Goal: Information Seeking & Learning: Learn about a topic

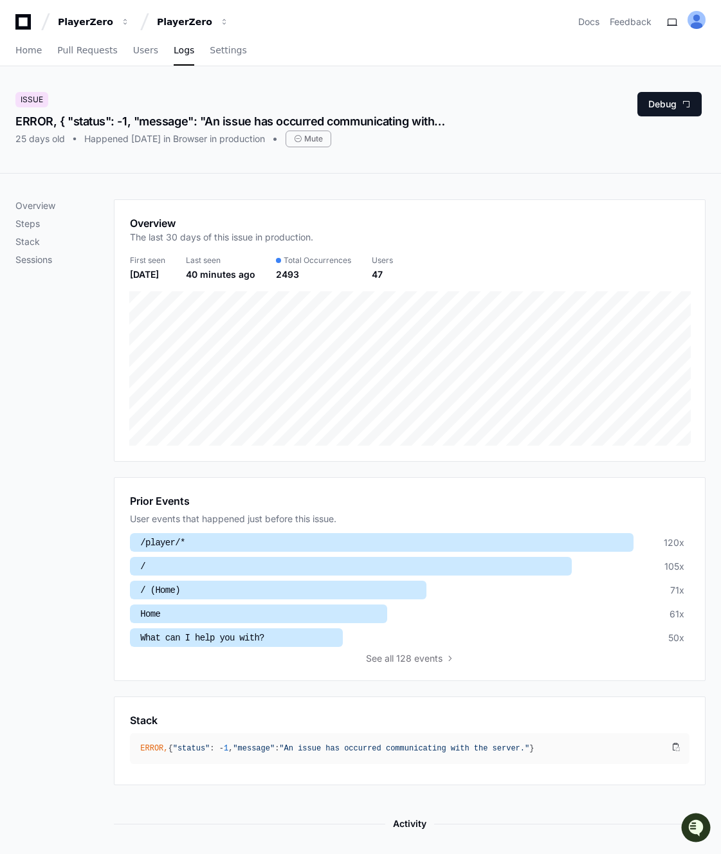
click at [217, 121] on div "ERROR, { "status": -1, "message": "An issue has occurred communicating with the…" at bounding box center [231, 122] width 432 height 18
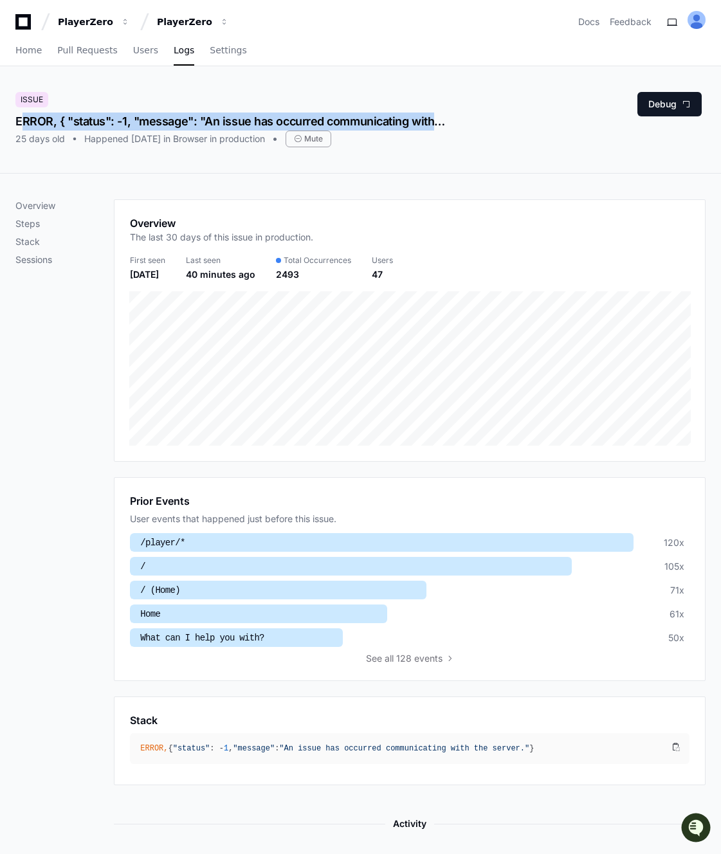
click at [205, 120] on div "ERROR, { "status": -1, "message": "An issue has occurred communicating with the…" at bounding box center [231, 122] width 432 height 18
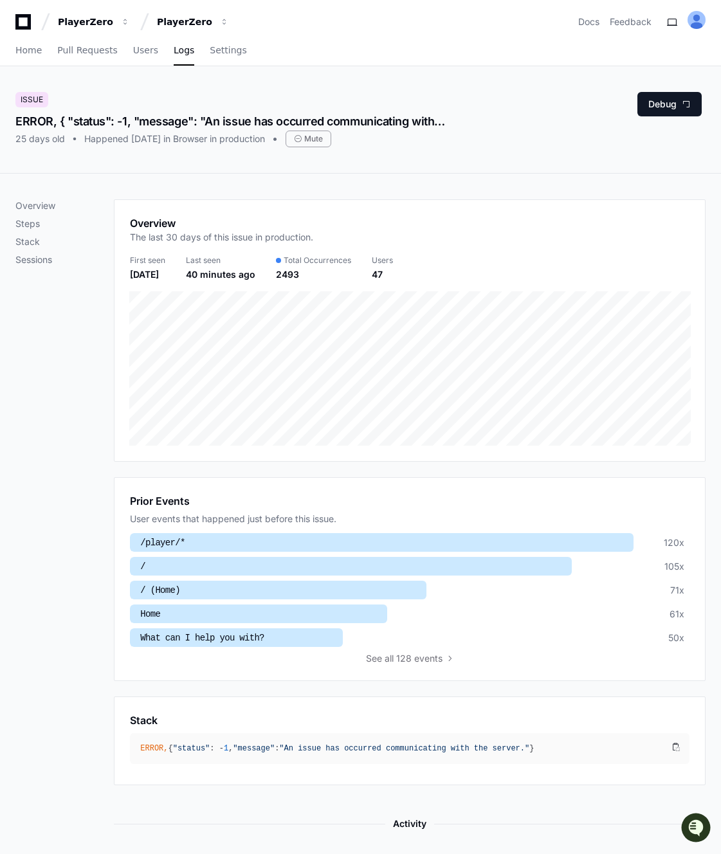
click at [205, 120] on div "ERROR, { "status": -1, "message": "An issue has occurred communicating with the…" at bounding box center [231, 122] width 432 height 18
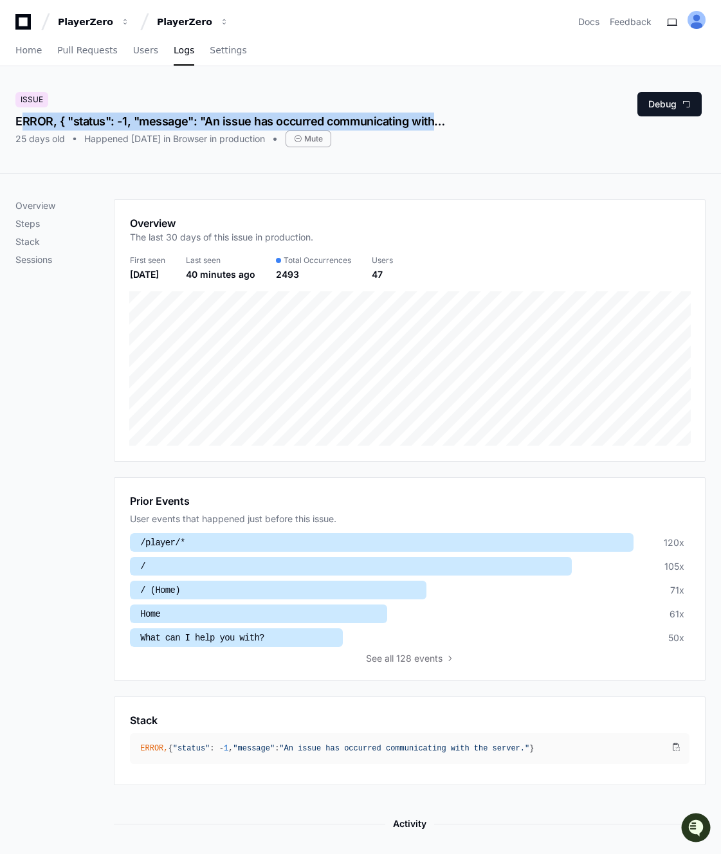
click at [213, 120] on div "ERROR, { "status": -1, "message": "An issue has occurred communicating with the…" at bounding box center [231, 122] width 432 height 18
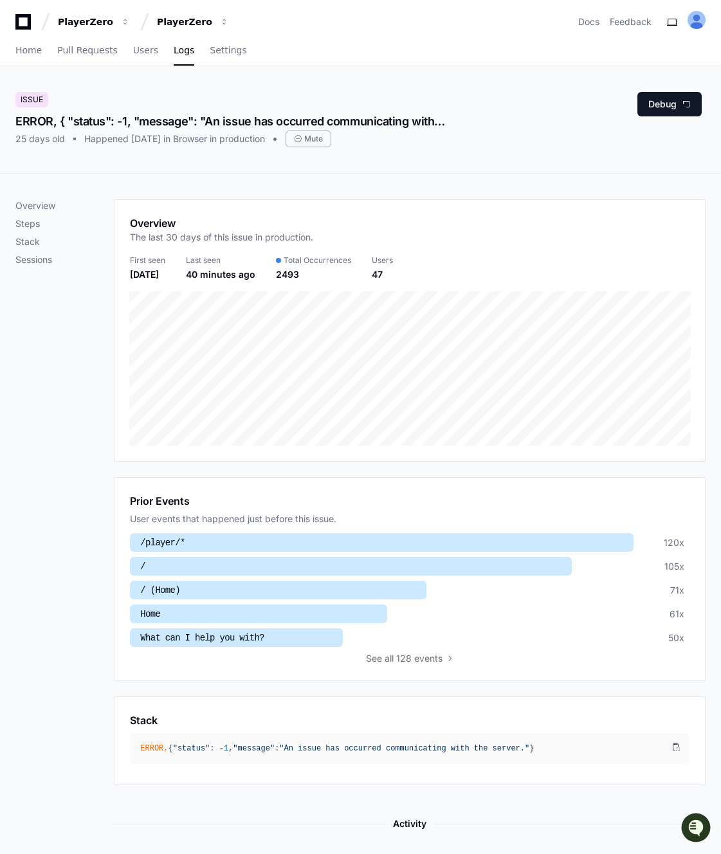
click at [213, 120] on div "ERROR, { "status": -1, "message": "An issue has occurred communicating with the…" at bounding box center [231, 122] width 432 height 18
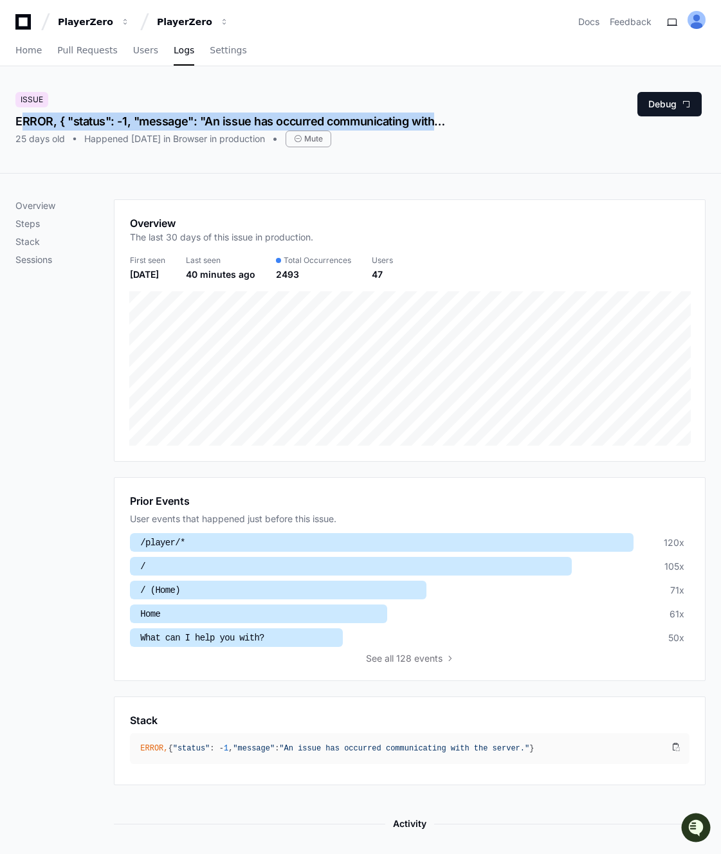
click at [199, 120] on div "ERROR, { "status": -1, "message": "An issue has occurred communicating with the…" at bounding box center [231, 122] width 432 height 18
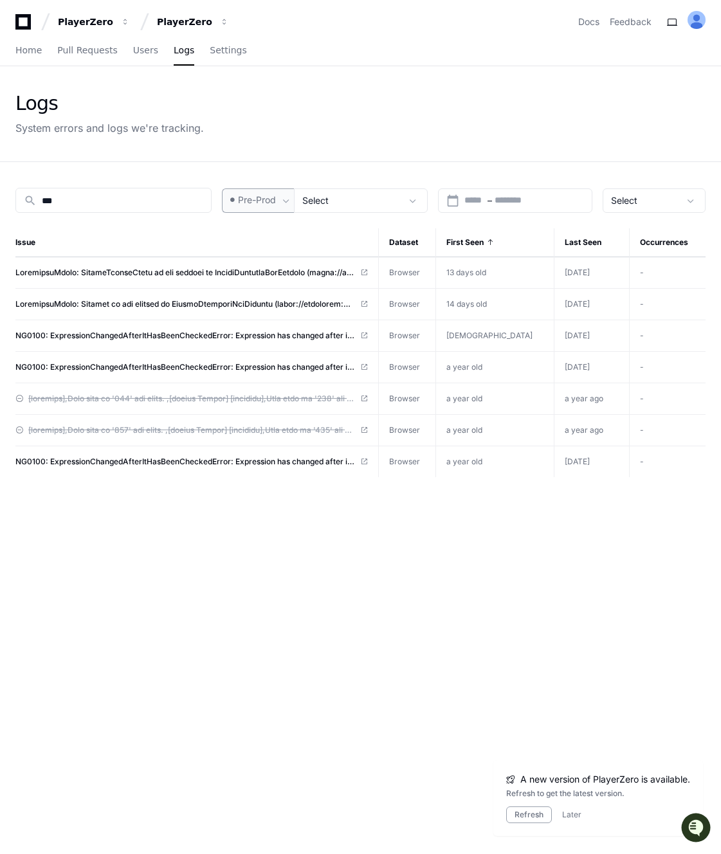
click at [266, 206] on span "Pre-Prod" at bounding box center [257, 200] width 38 height 13
click at [260, 243] on mat-option "Prod" at bounding box center [275, 235] width 103 height 31
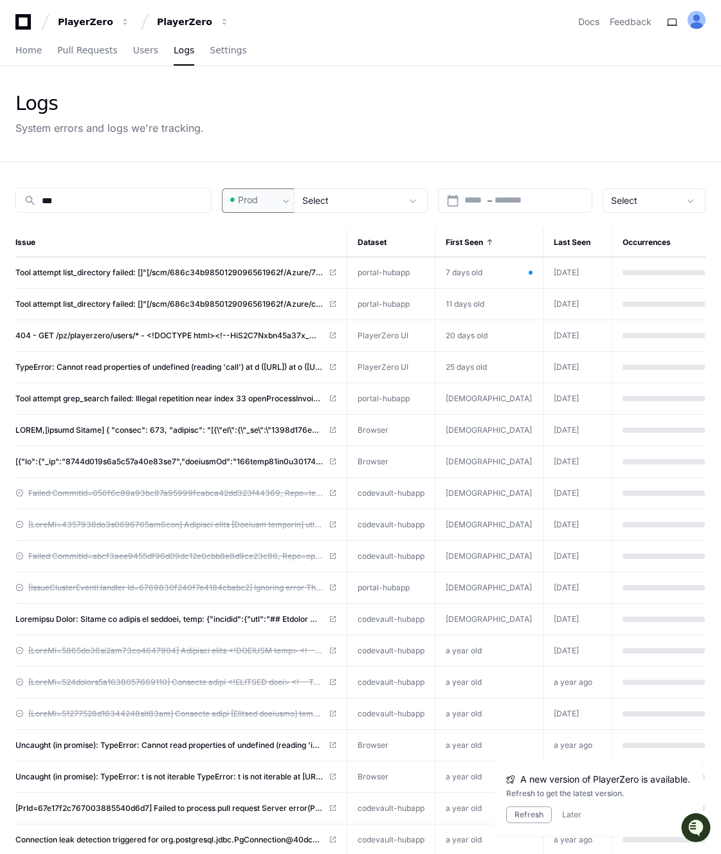
click at [352, 116] on div "Logs System errors and logs we're tracking." at bounding box center [360, 114] width 690 height 44
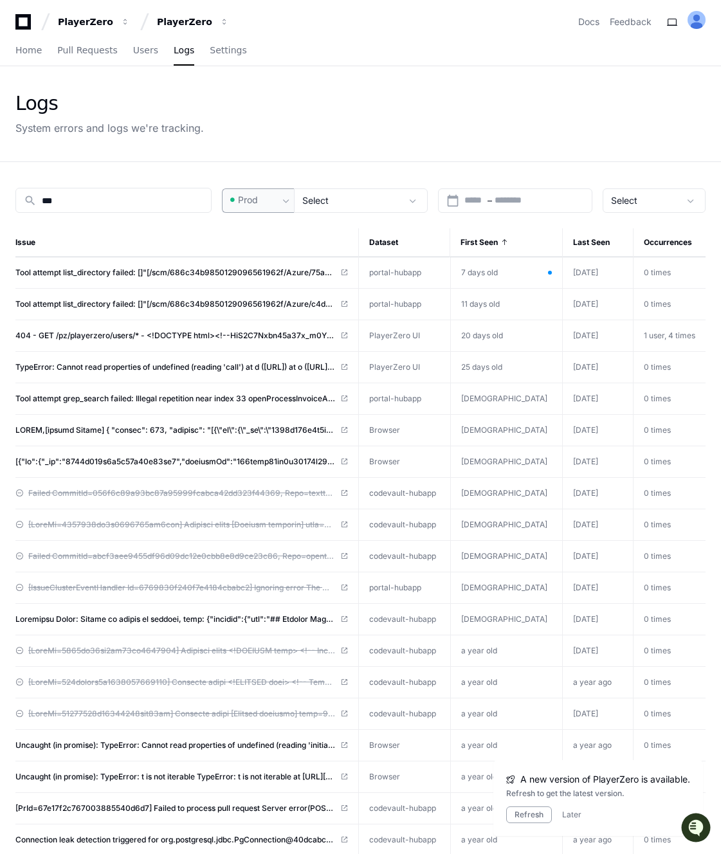
click at [271, 194] on div "Prod" at bounding box center [253, 200] width 51 height 13
click at [272, 270] on span "Pre-Prod" at bounding box center [264, 267] width 38 height 13
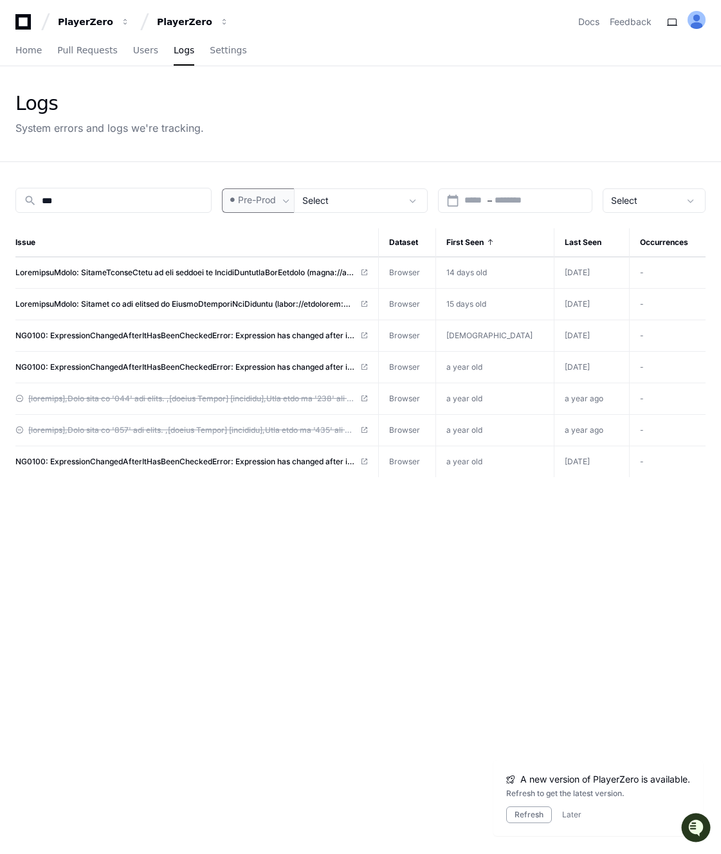
click at [340, 164] on div "search *** Pre-Prod Select calendar_today Start – End date Select Issue Dataset…" at bounding box center [360, 589] width 721 height 854
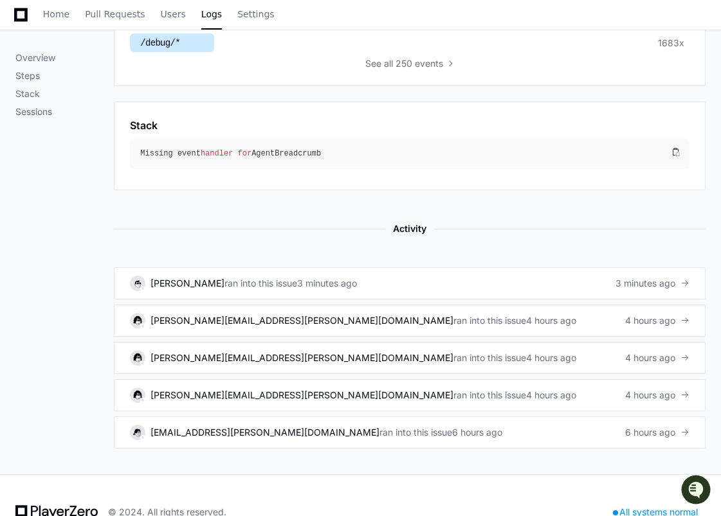
scroll to position [625, 0]
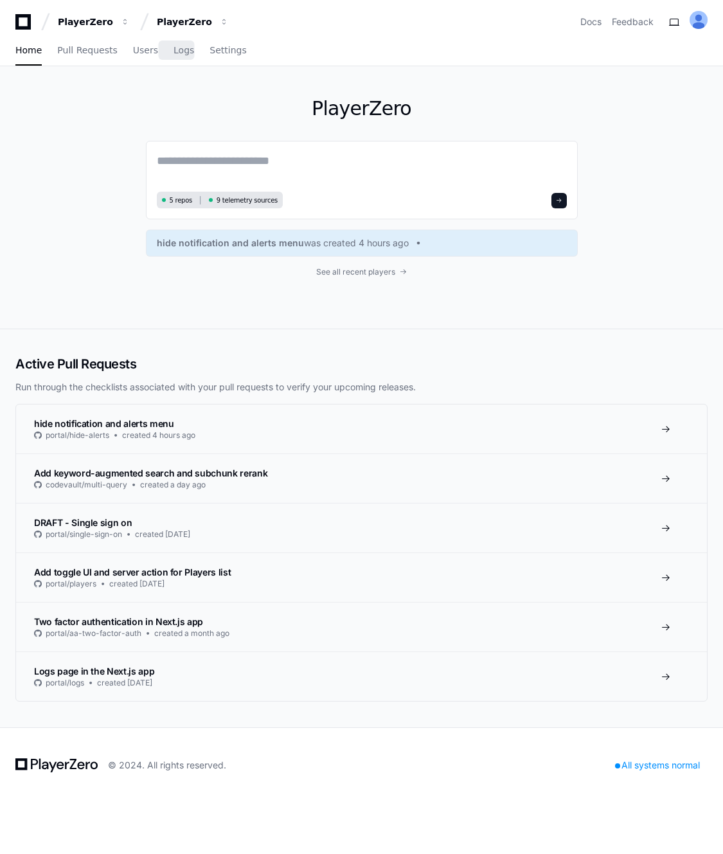
click at [174, 55] on link "Logs" at bounding box center [184, 51] width 21 height 30
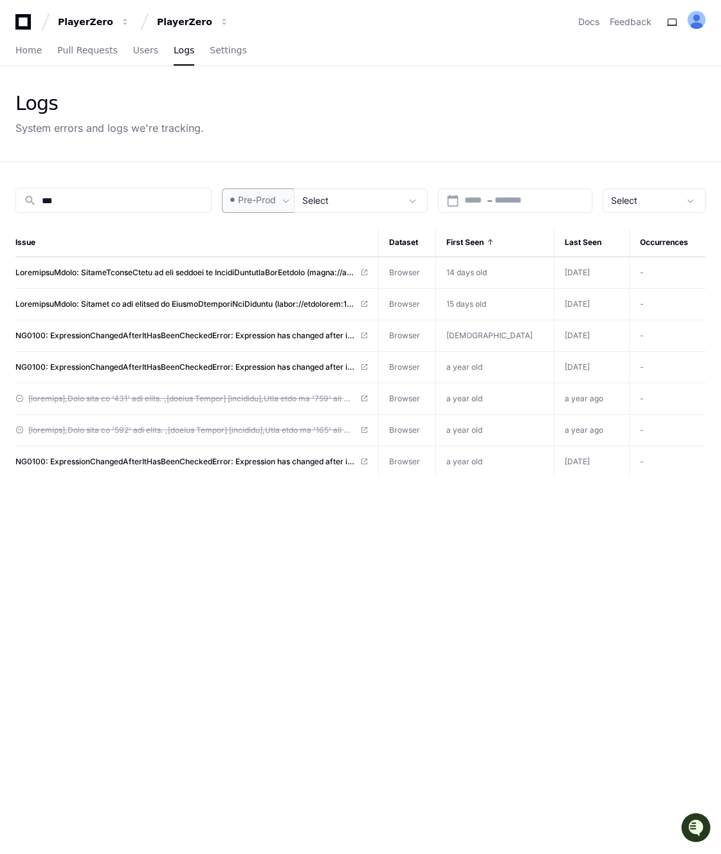
click at [290, 194] on span at bounding box center [286, 200] width 13 height 13
click at [272, 232] on mat-option "Prod" at bounding box center [275, 235] width 103 height 31
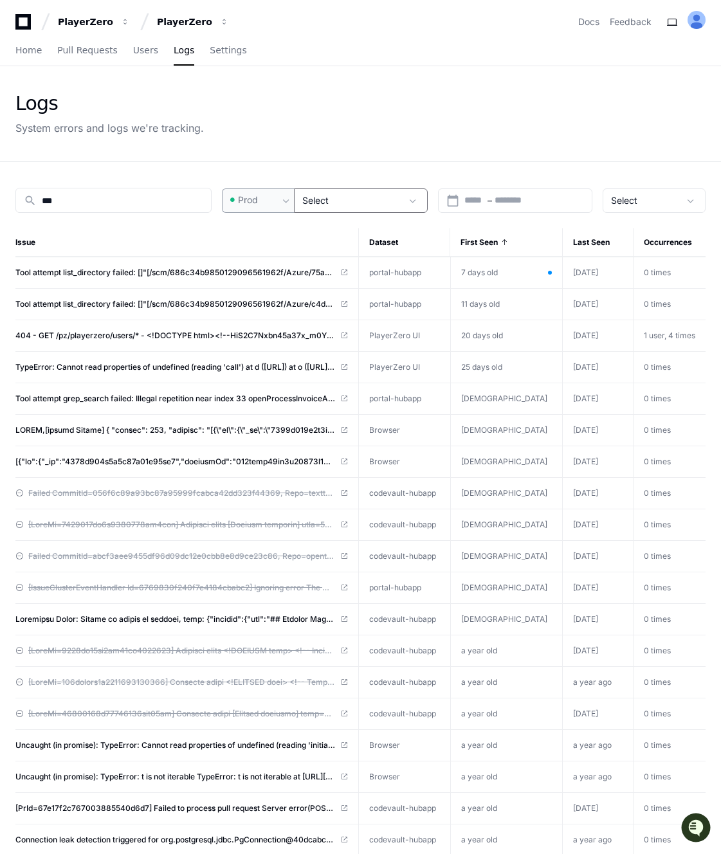
click at [331, 198] on div "Select" at bounding box center [351, 200] width 99 height 13
click at [331, 236] on label "All datasets" at bounding box center [376, 238] width 103 height 31
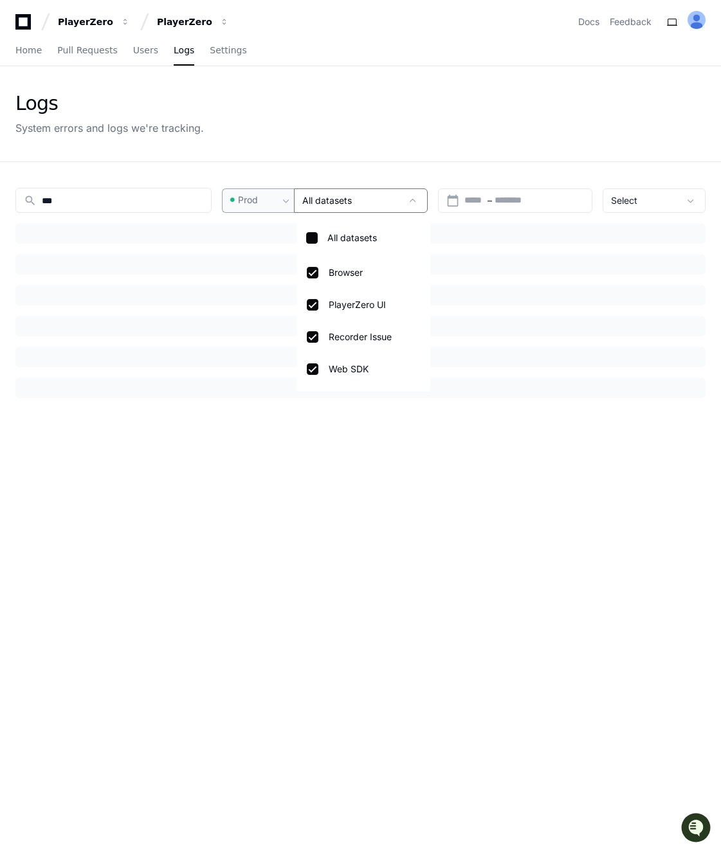
click at [297, 138] on div at bounding box center [360, 427] width 721 height 854
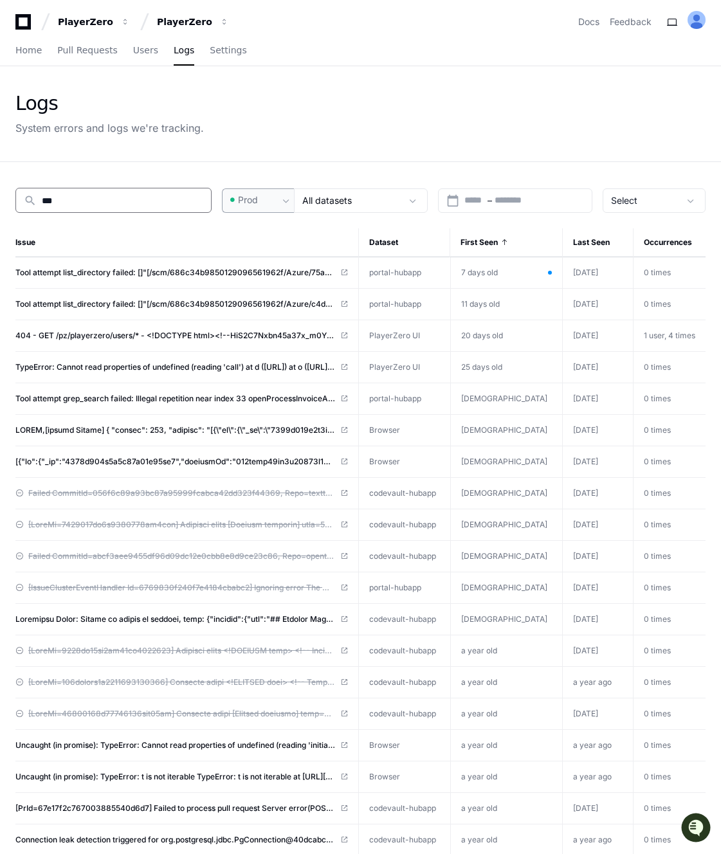
click at [146, 204] on input "***" at bounding box center [122, 200] width 161 height 13
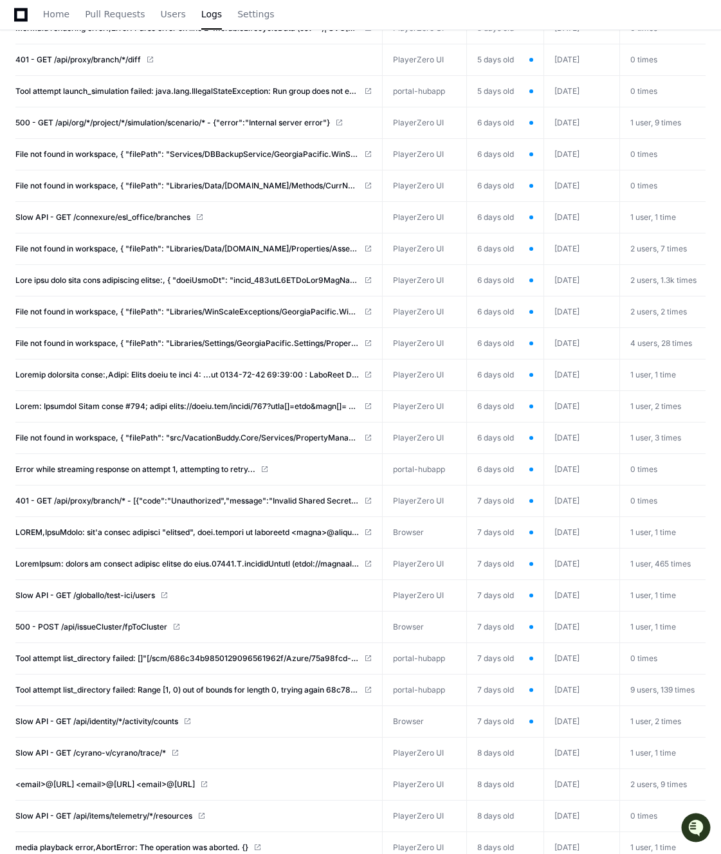
scroll to position [1350, 0]
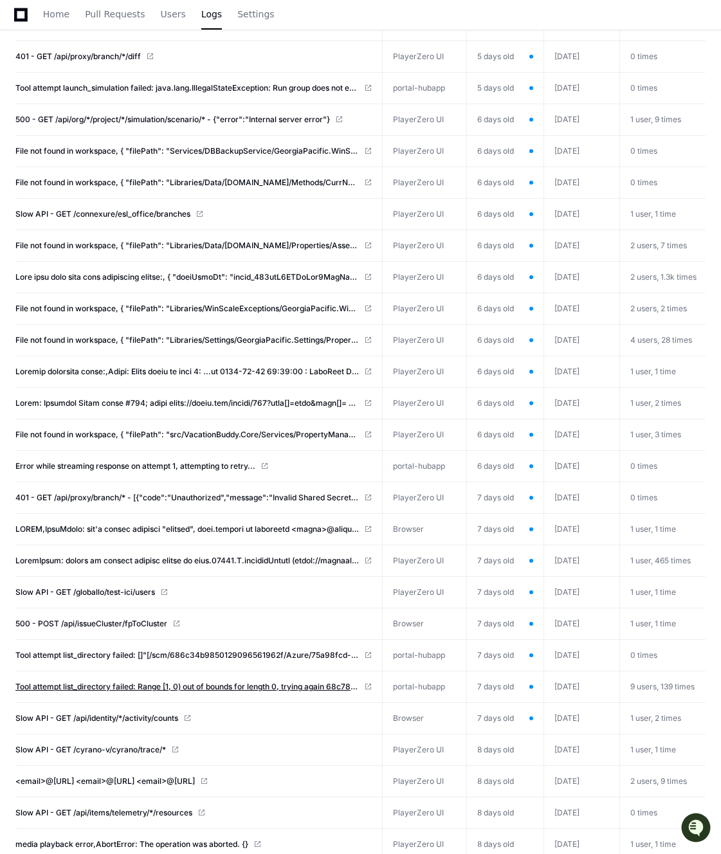
click at [170, 689] on span "Tool attempt list_directory failed: Range [1, 0) out of bounds for length 0, tr…" at bounding box center [186, 687] width 343 height 10
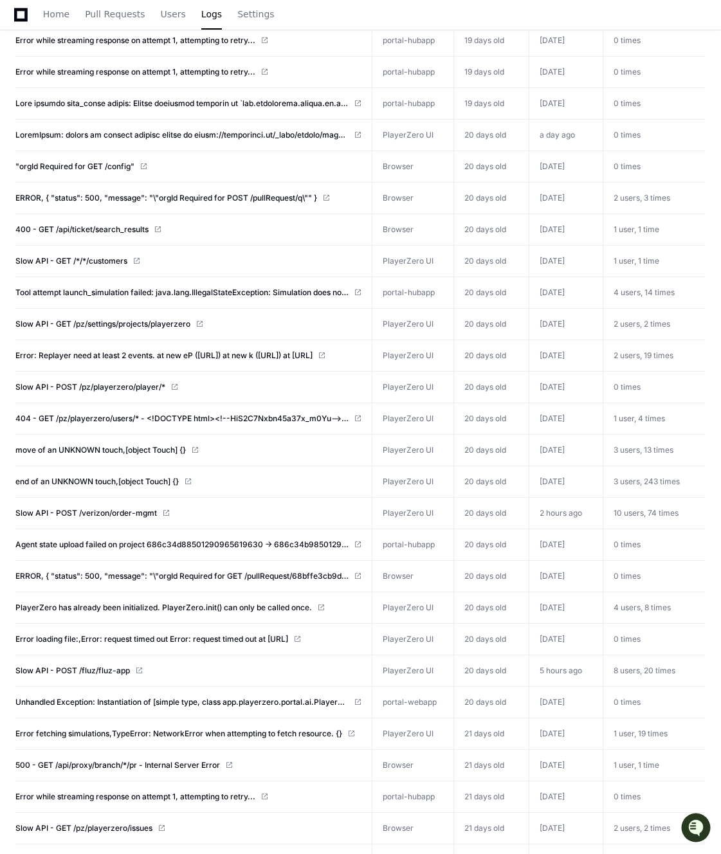
scroll to position [4918, 0]
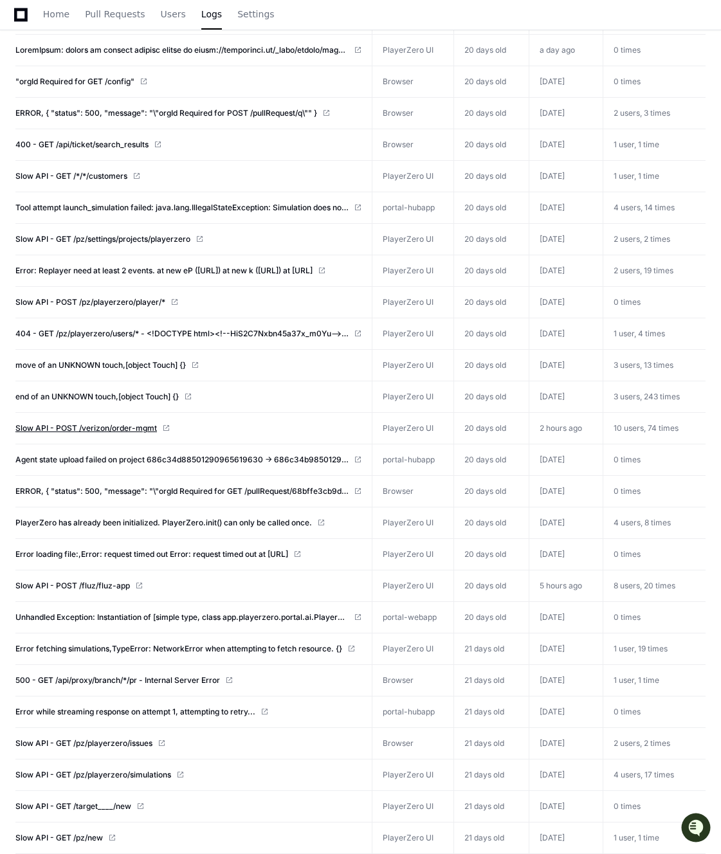
click at [137, 425] on span "Slow API - POST /verizon/order-mgmt" at bounding box center [85, 428] width 141 height 10
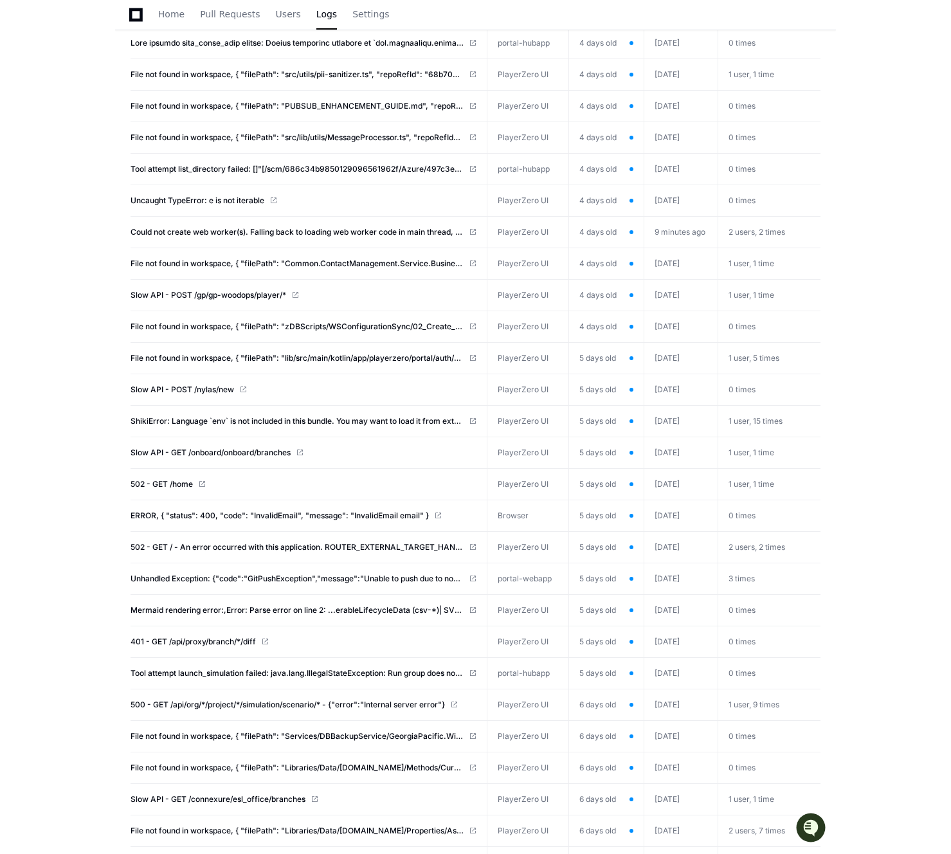
scroll to position [0, 0]
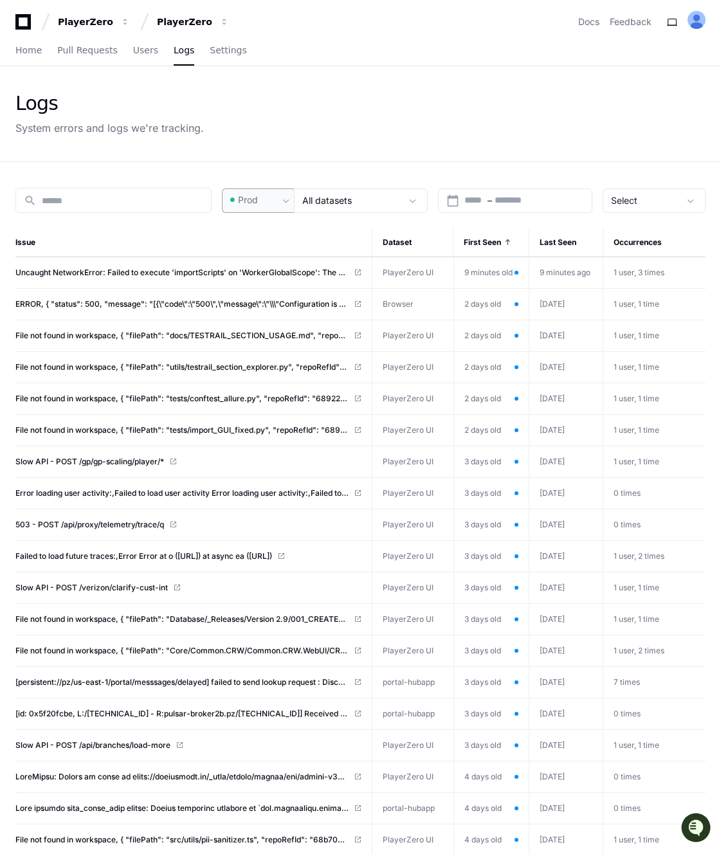
click at [278, 203] on div "Prod" at bounding box center [253, 200] width 51 height 13
click at [265, 261] on span "Pre-Prod" at bounding box center [264, 267] width 38 height 13
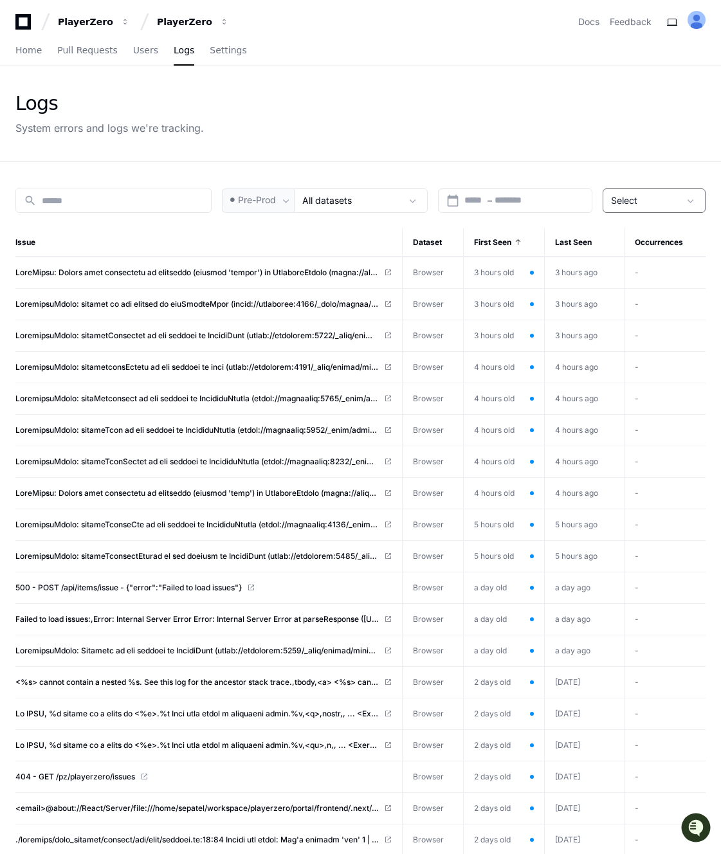
click at [637, 203] on span "Select" at bounding box center [624, 200] width 26 height 11
click at [630, 265] on span "Muted" at bounding box center [629, 267] width 28 height 13
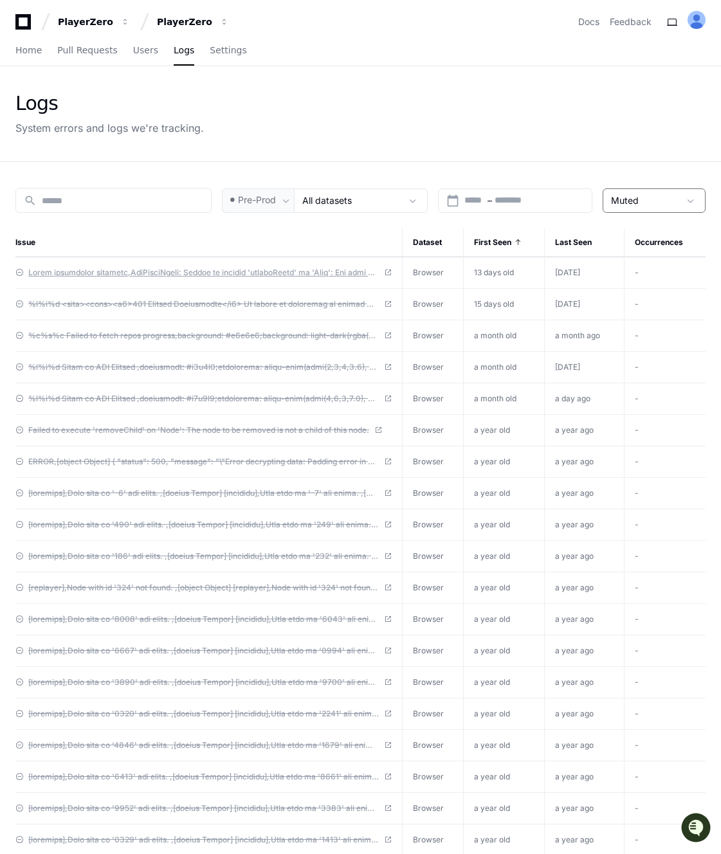
click at [140, 269] on span at bounding box center [203, 273] width 350 height 10
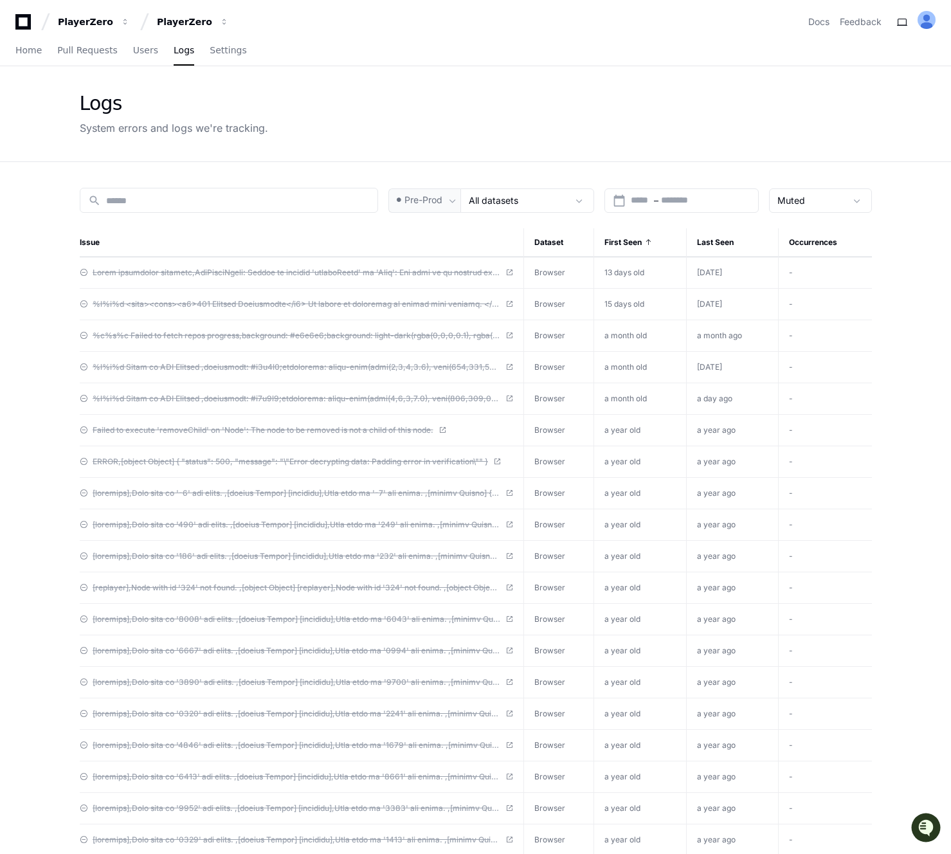
click at [34, 322] on app-issue-list-page "Logs System errors and logs we're tracking. search Pre-Prod All datasets calend…" at bounding box center [475, 580] width 951 height 1028
click at [38, 486] on app-issue-list-page "Logs System errors and logs we're tracking. search Pre-Prod All datasets calend…" at bounding box center [475, 580] width 951 height 1028
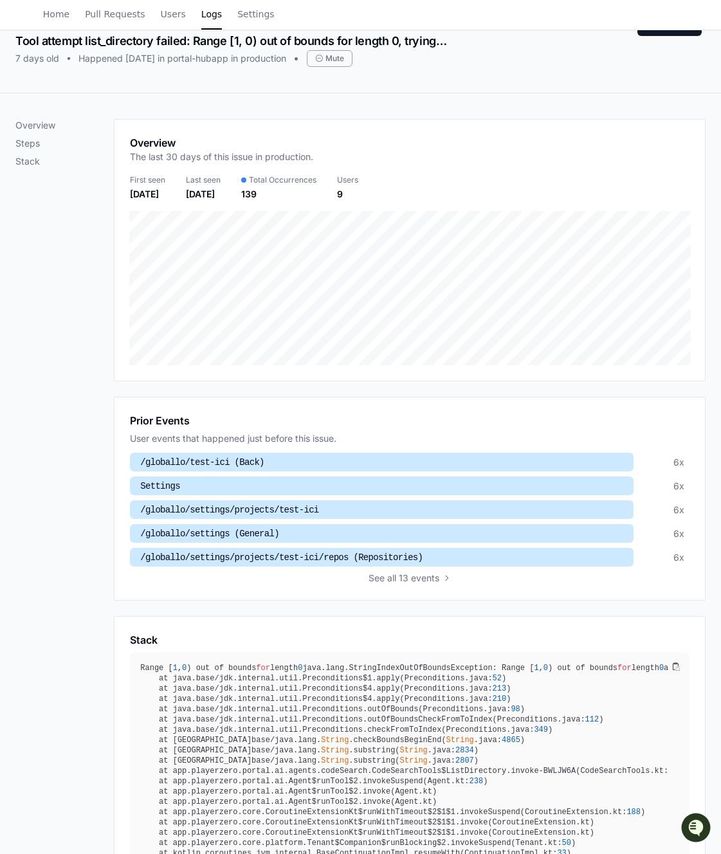
scroll to position [77, 0]
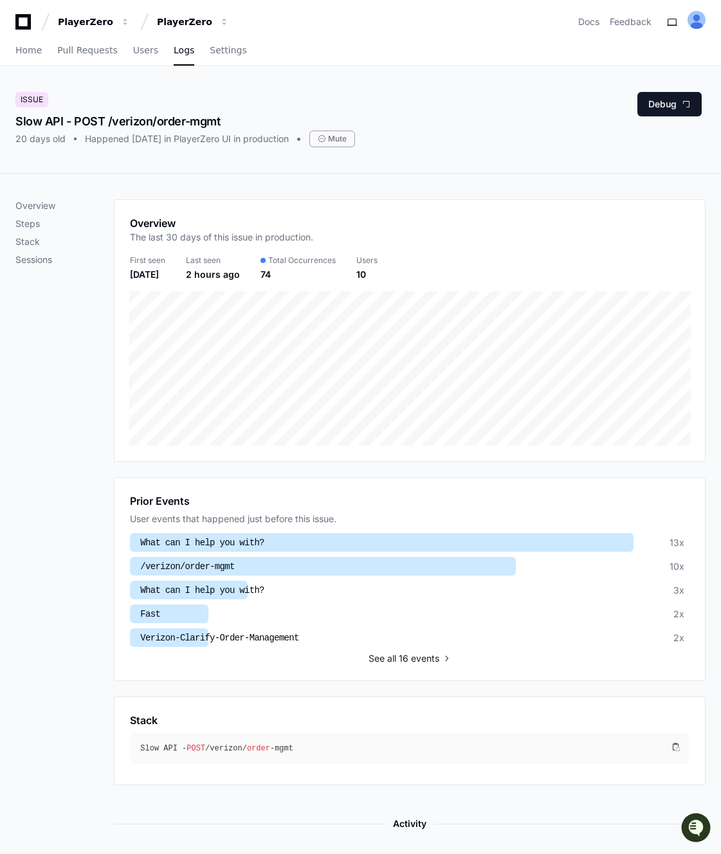
click at [381, 652] on span "See" at bounding box center [376, 658] width 16 height 13
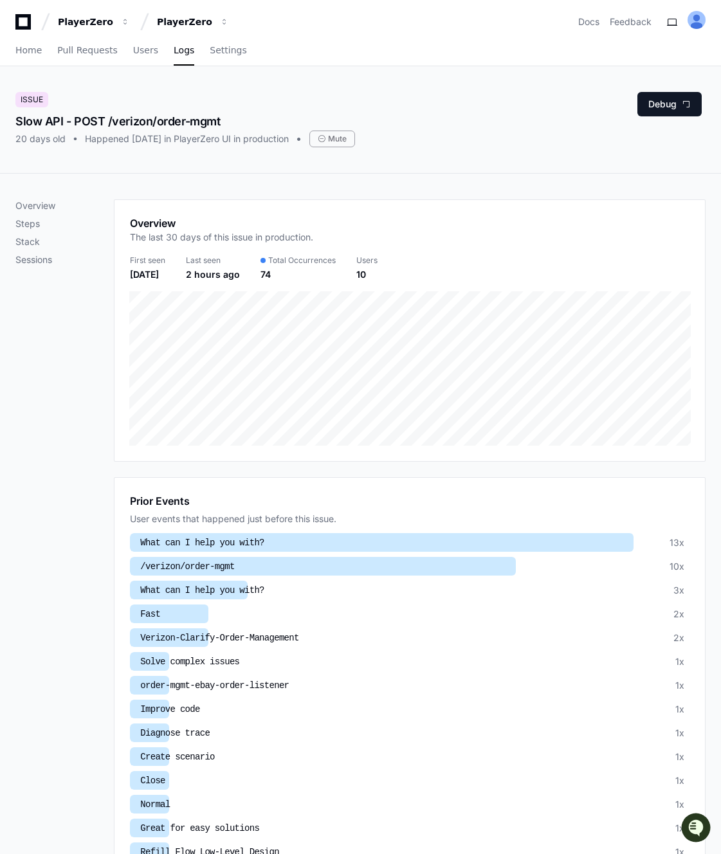
click at [73, 491] on div "Overview Steps Stack Sessions" at bounding box center [64, 805] width 98 height 1213
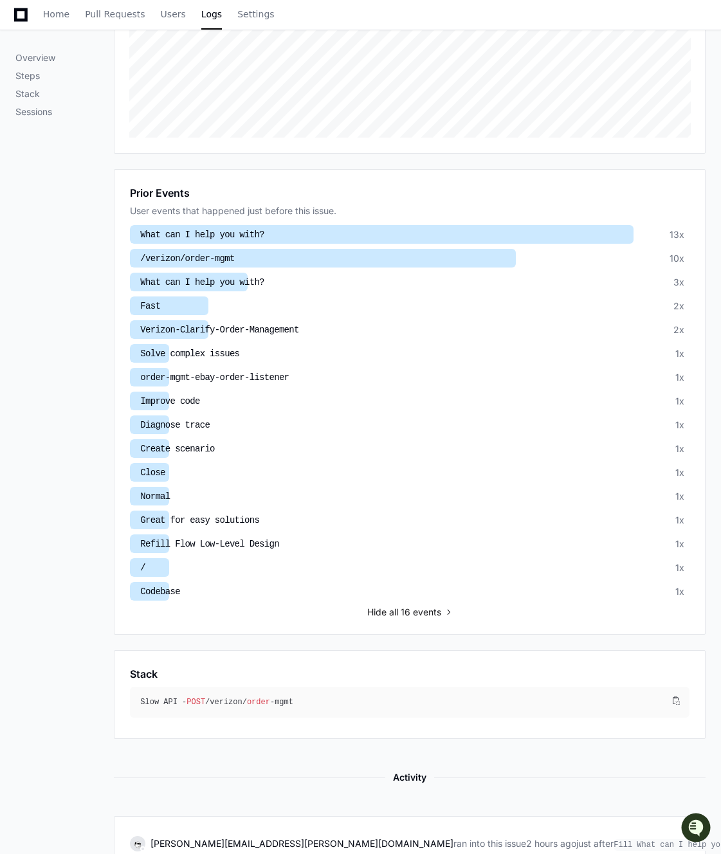
click at [408, 591] on div "Prior Events User events that happened just before this issue. What can I help …" at bounding box center [409, 401] width 559 height 433
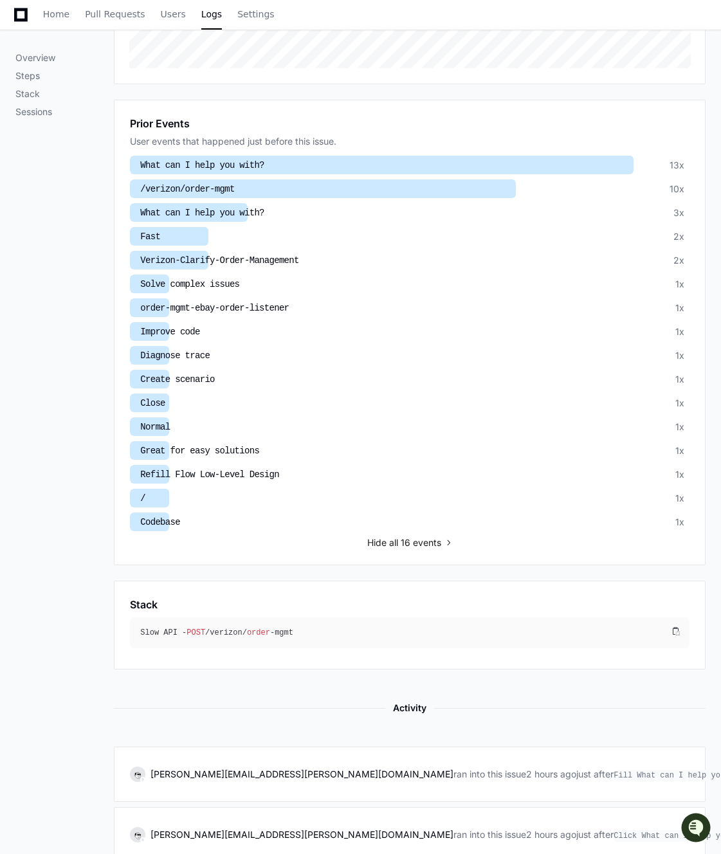
click at [381, 536] on span "Hide" at bounding box center [376, 542] width 19 height 13
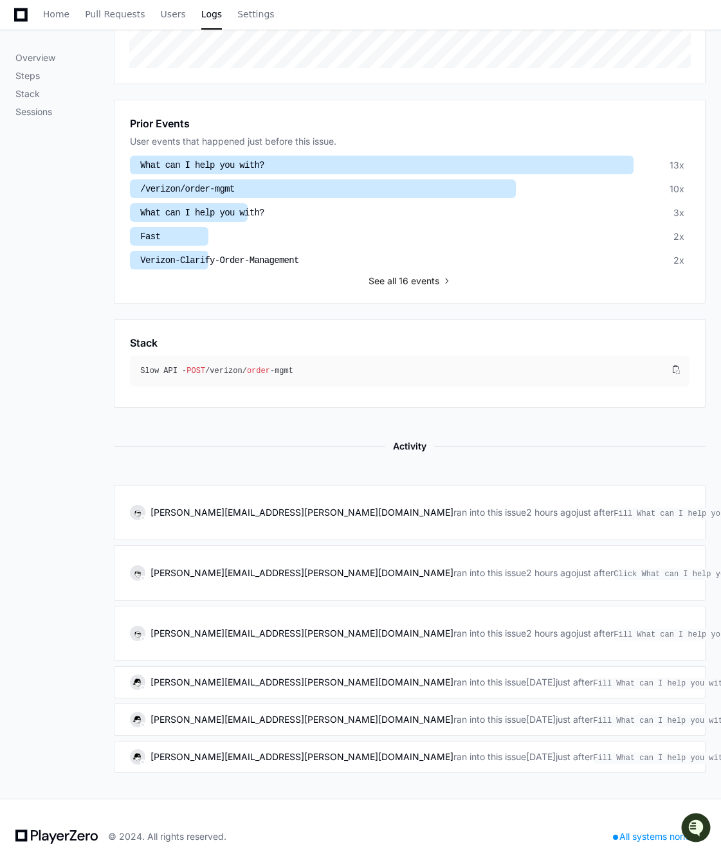
scroll to position [394, 0]
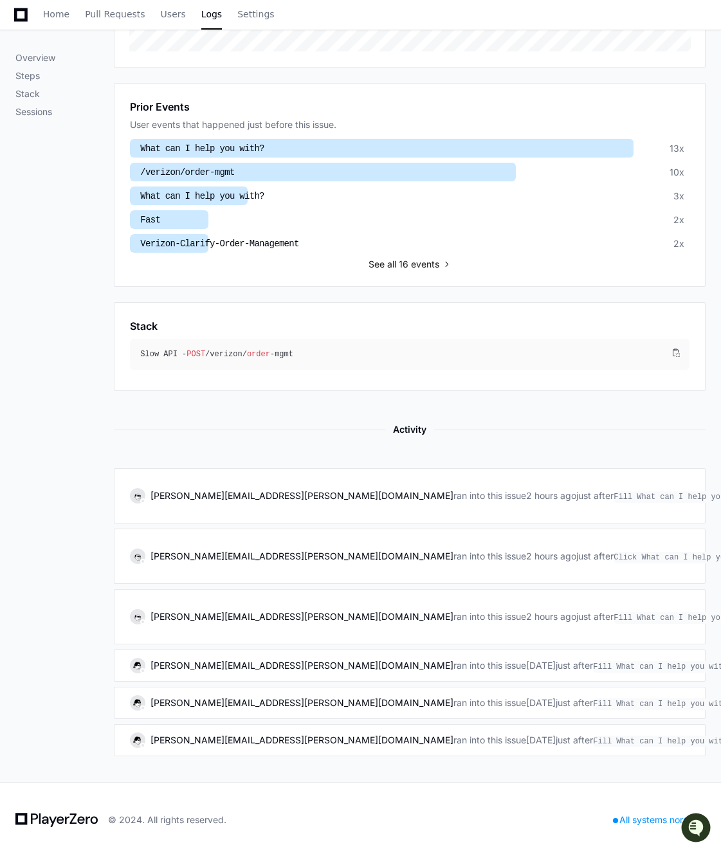
click at [378, 260] on span "See" at bounding box center [376, 264] width 16 height 13
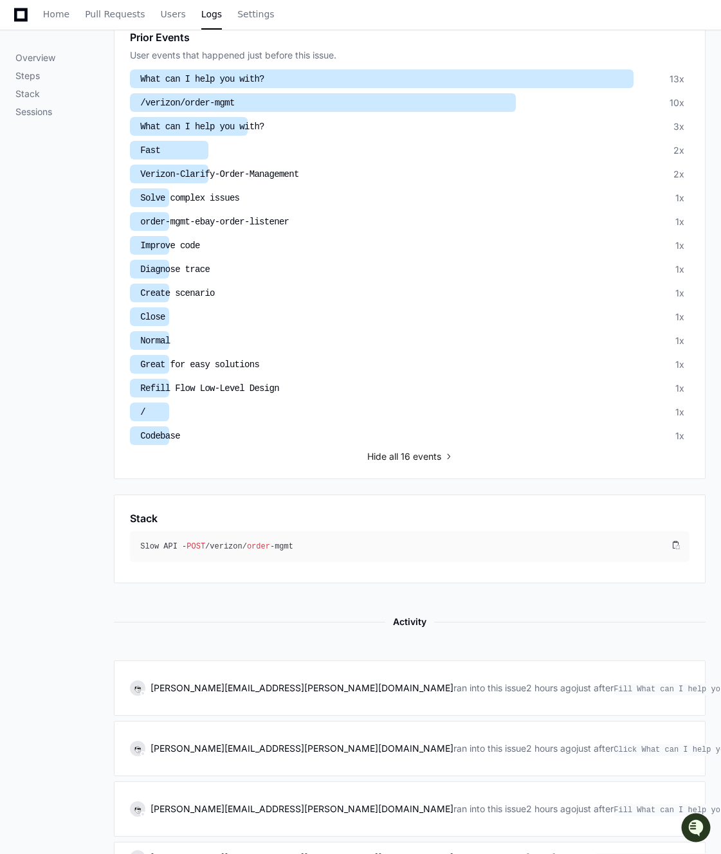
click at [378, 435] on div "Prior Events User events that happened just before this issue. What can I help …" at bounding box center [409, 246] width 559 height 433
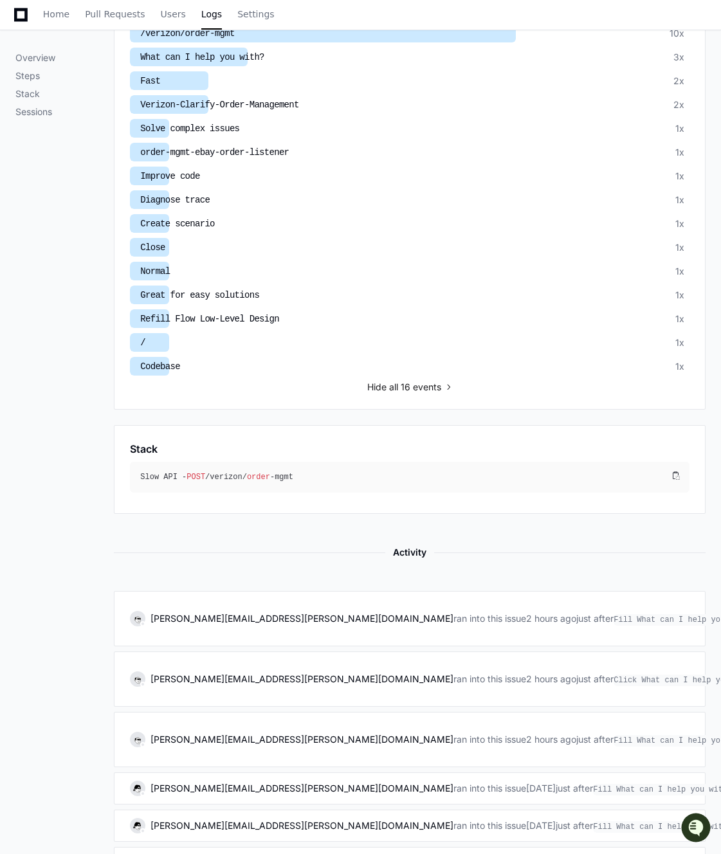
click at [392, 381] on span "all 16 events" at bounding box center [415, 387] width 52 height 13
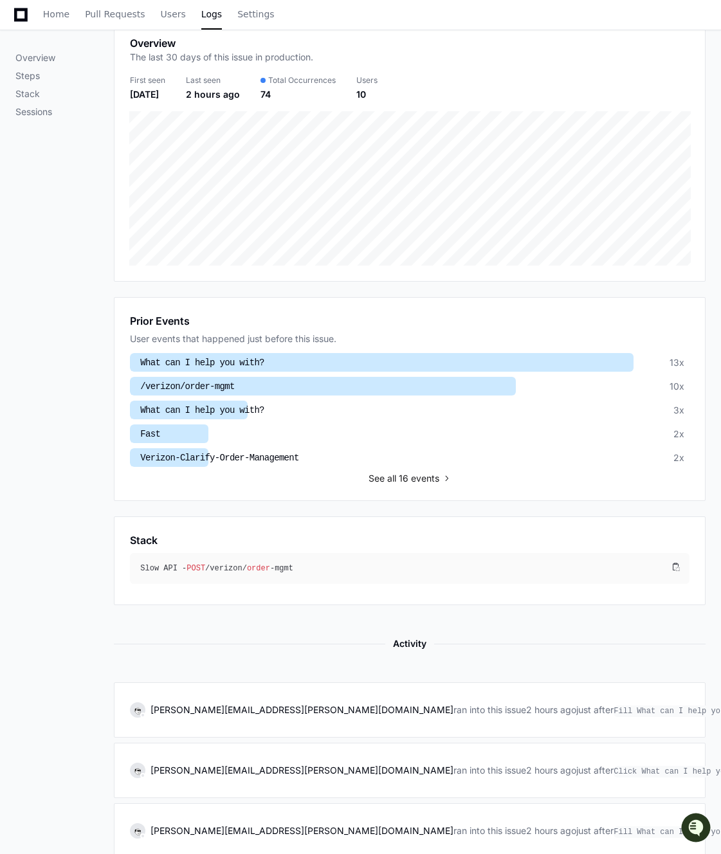
scroll to position [0, 0]
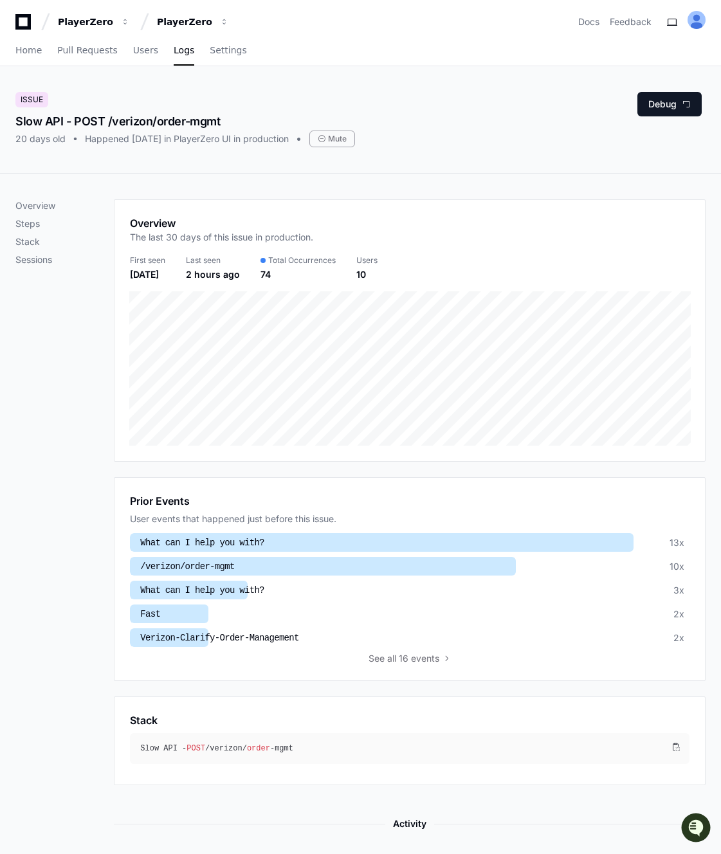
click at [256, 547] on span "What can I help you with?" at bounding box center [202, 543] width 124 height 10
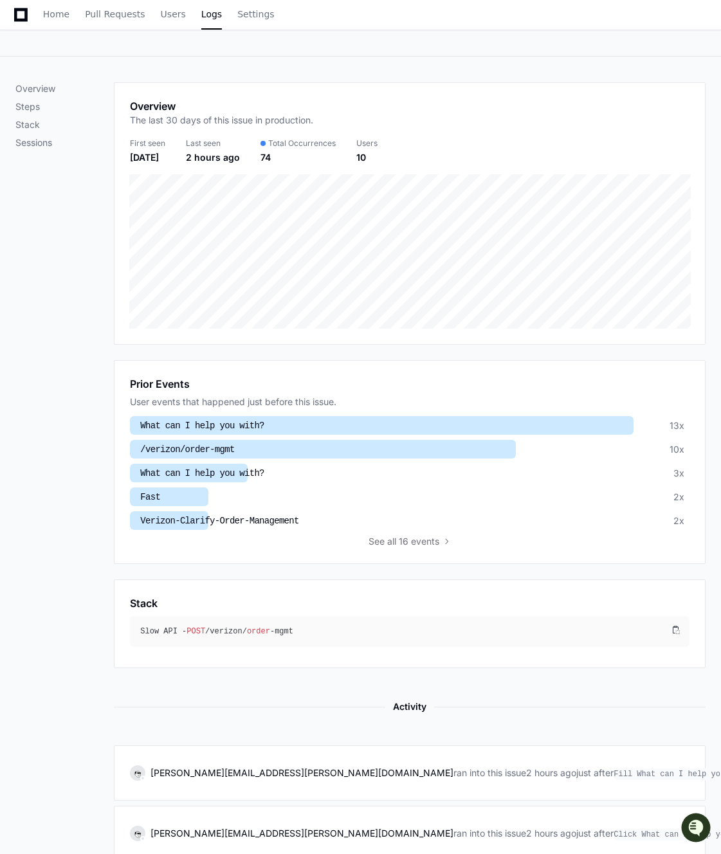
scroll to position [217, 0]
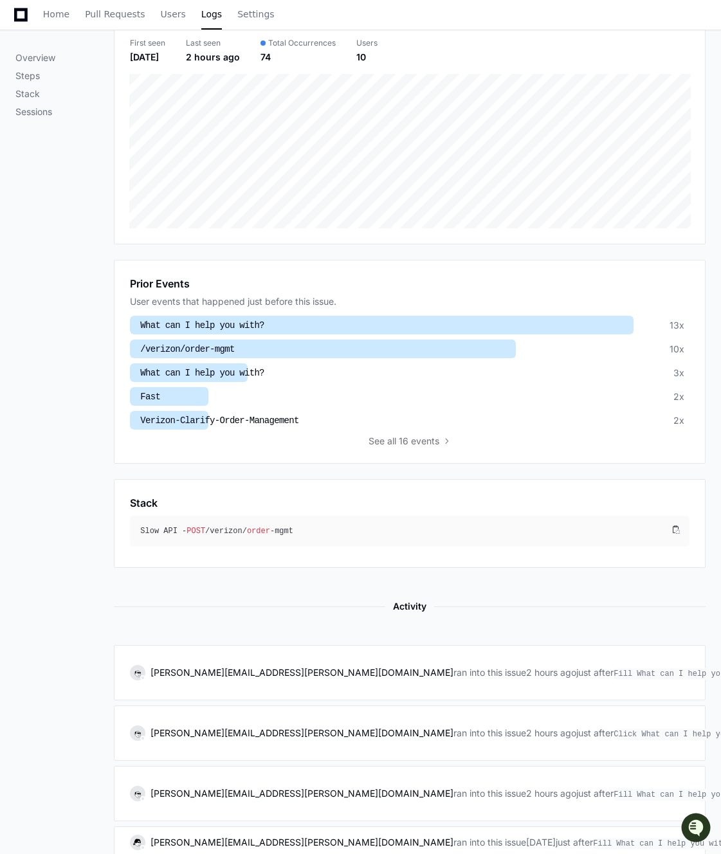
click at [254, 413] on div "Verizon-Clarify-Order-Management" at bounding box center [216, 420] width 163 height 14
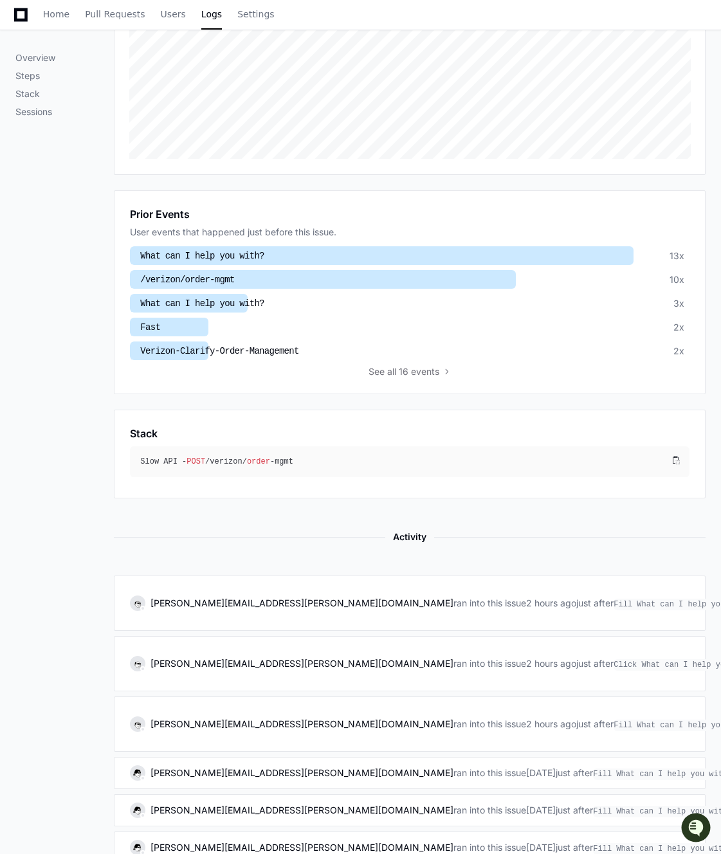
click at [233, 300] on span "What can I help you with?" at bounding box center [202, 303] width 124 height 10
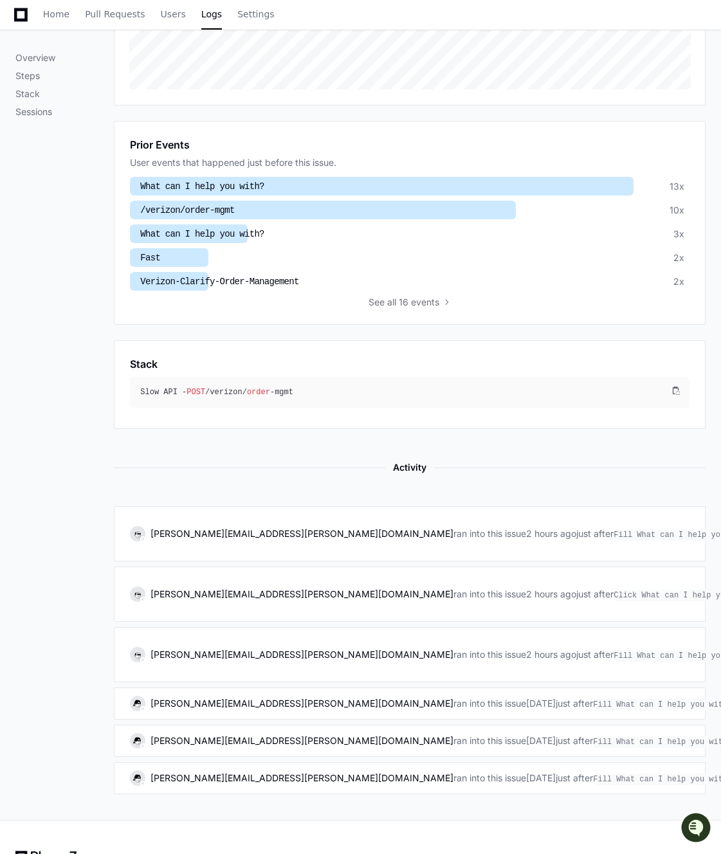
click at [234, 185] on span "What can I help you with?" at bounding box center [202, 186] width 124 height 10
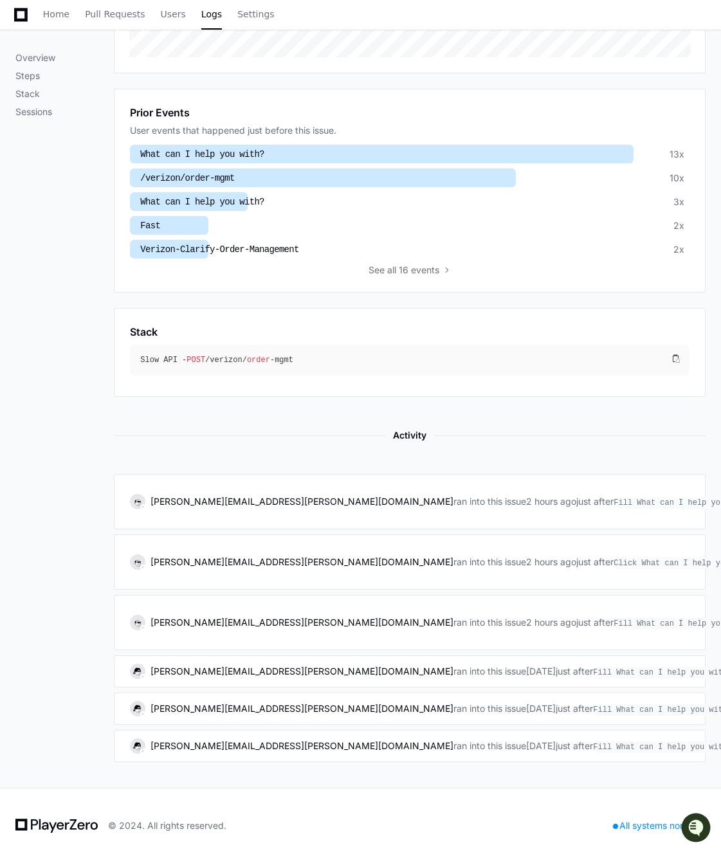
scroll to position [394, 0]
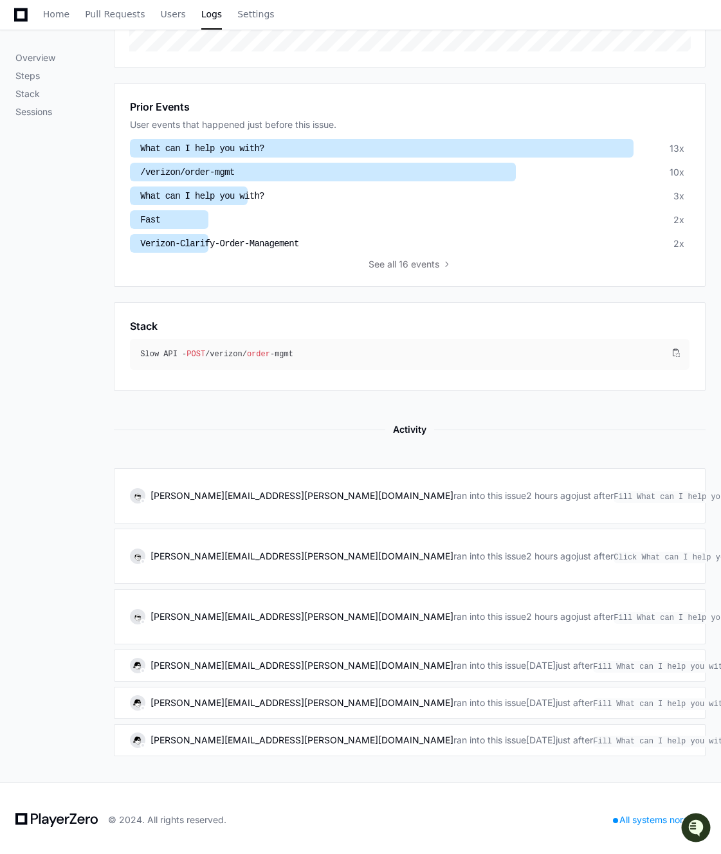
click at [187, 199] on div "What can I help you with?" at bounding box center [199, 196] width 129 height 14
click at [185, 213] on div at bounding box center [169, 219] width 78 height 19
click at [186, 234] on div at bounding box center [169, 243] width 78 height 19
click at [48, 275] on div "Overview Steps Stack Sessions" at bounding box center [64, 280] width 98 height 951
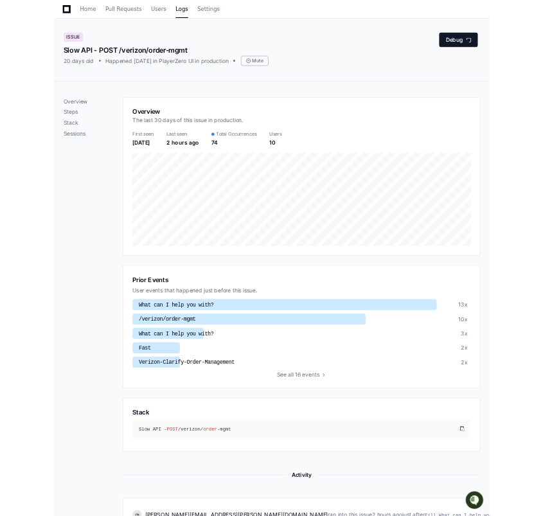
scroll to position [38, 0]
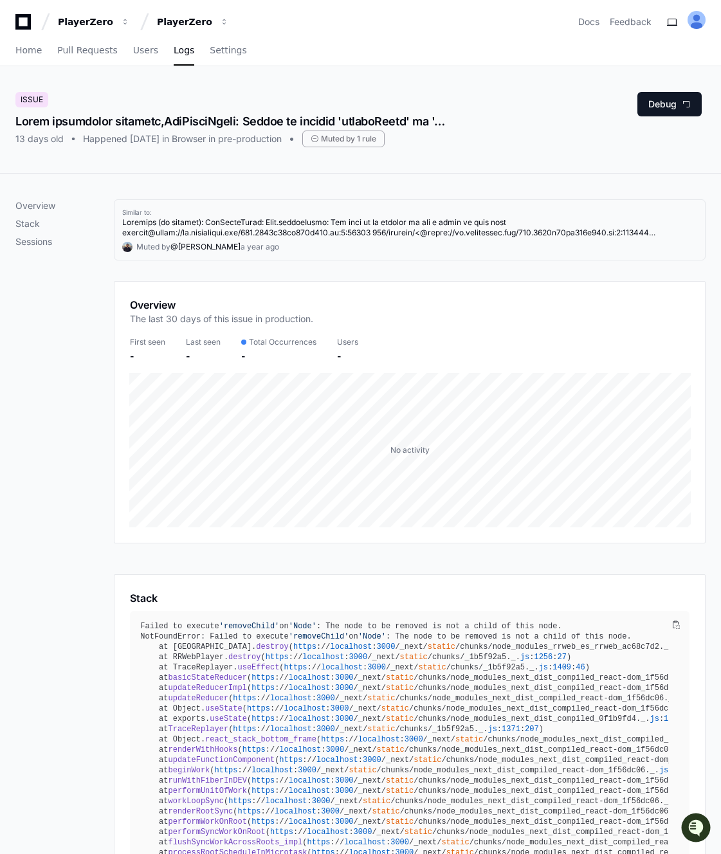
click at [132, 219] on app-text-suspense at bounding box center [400, 412] width 556 height 390
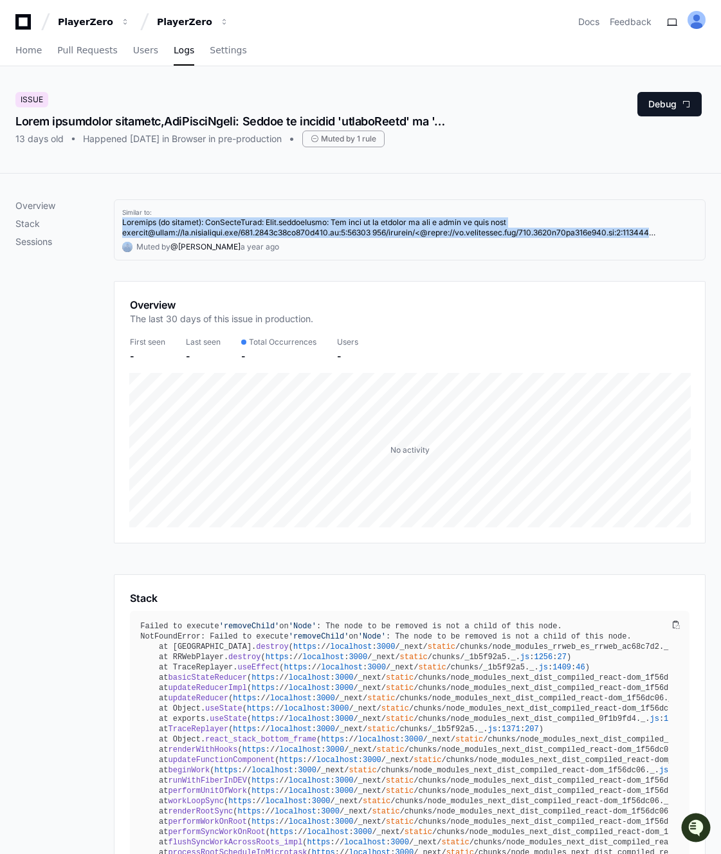
click at [221, 209] on div "Similar to:" at bounding box center [409, 213] width 575 height 10
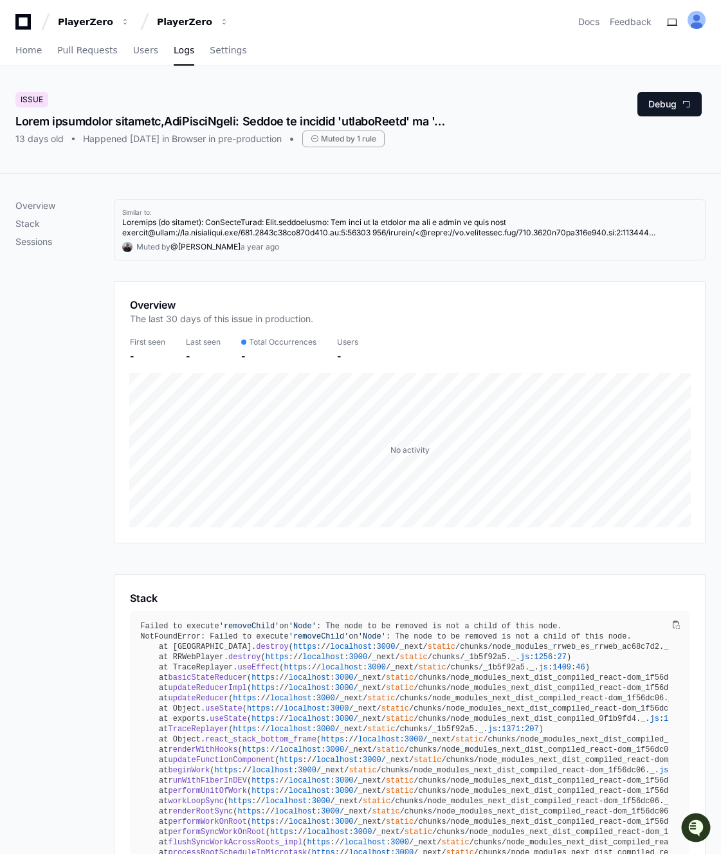
click at [221, 209] on div "Similar to:" at bounding box center [409, 213] width 575 height 10
click at [208, 221] on app-text-suspense at bounding box center [400, 412] width 556 height 390
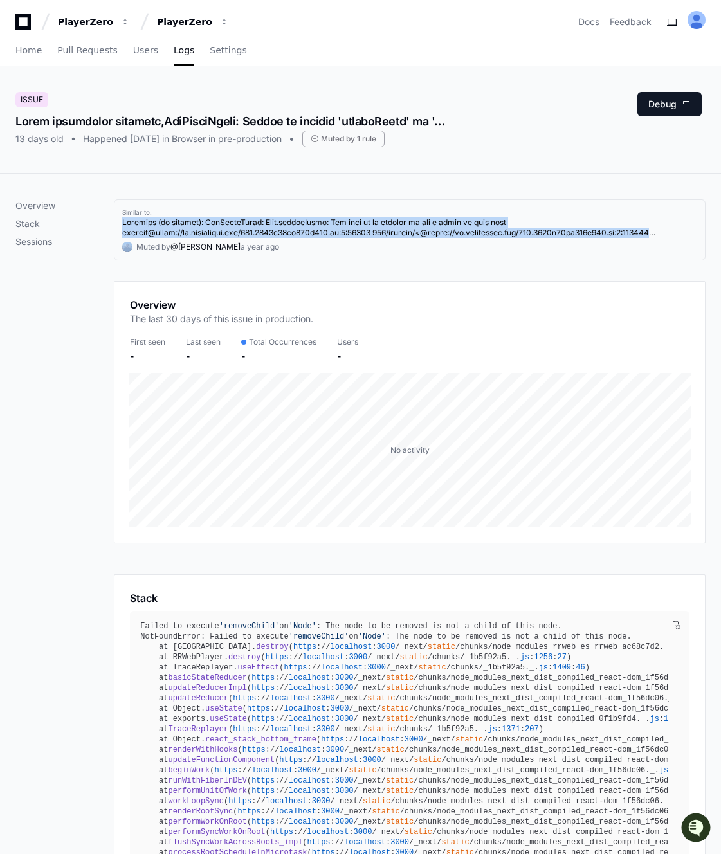
click at [208, 221] on app-text-suspense at bounding box center [400, 412] width 556 height 390
click at [267, 232] on app-text-suspense at bounding box center [400, 412] width 556 height 390
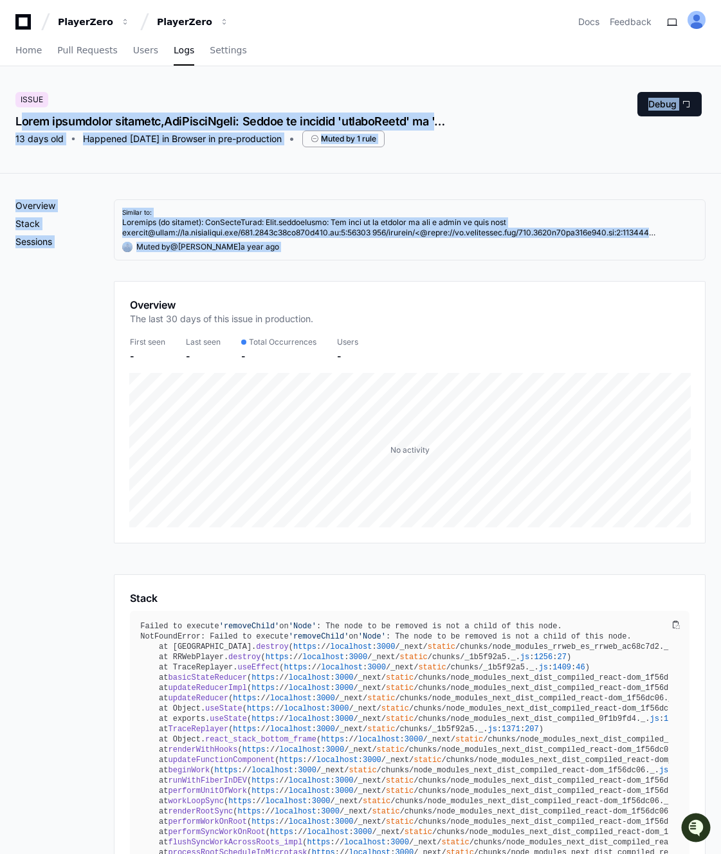
drag, startPoint x: 14, startPoint y: 118, endPoint x: 327, endPoint y: 260, distance: 343.3
click at [327, 260] on app-issue-report-page "Issue 13 days old Happened 13 days ago in Browser in pre-production Muted by 1 …" at bounding box center [360, 718] width 721 height 1304
click at [327, 260] on div "Similar to: Muted by @ koratana a year ago" at bounding box center [410, 229] width 592 height 61
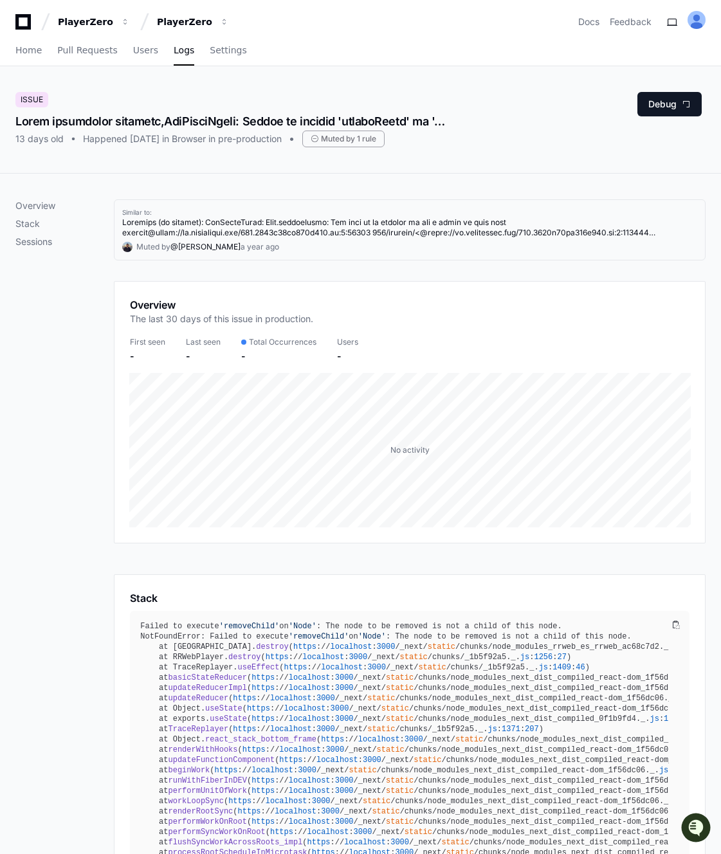
drag, startPoint x: 327, startPoint y: 260, endPoint x: 10, endPoint y: 91, distance: 359.0
click at [10, 91] on app-issue-report-page "Issue 13 days old Happened 13 days ago in Browser in pre-production Muted by 1 …" at bounding box center [360, 718] width 721 height 1304
click at [10, 91] on div "Issue 13 days old Happened 13 days ago in Browser in pre-production Muted by 1 …" at bounding box center [360, 119] width 721 height 107
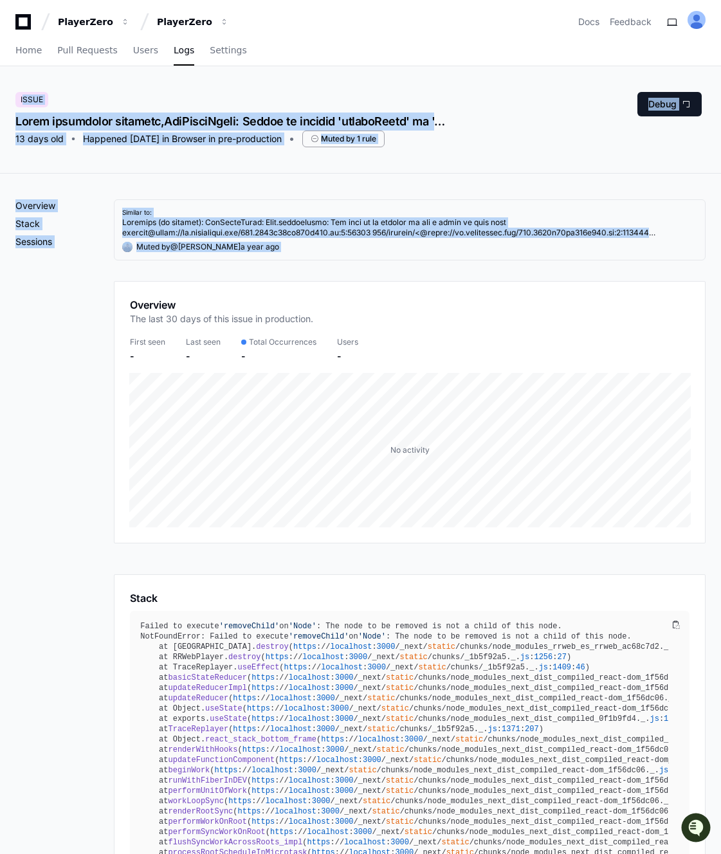
drag, startPoint x: 10, startPoint y: 87, endPoint x: 305, endPoint y: 260, distance: 341.8
click at [307, 260] on app-issue-report-page "Issue 13 days old Happened 13 days ago in Browser in pre-production Muted by 1 …" at bounding box center [360, 718] width 721 height 1304
click at [305, 260] on div "Similar to: Muted by @ koratana a year ago" at bounding box center [410, 229] width 592 height 61
